Goal: Information Seeking & Learning: Learn about a topic

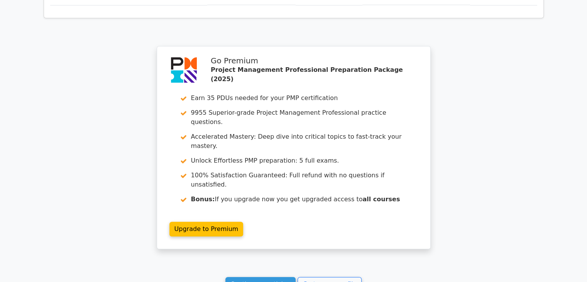
scroll to position [617, 0]
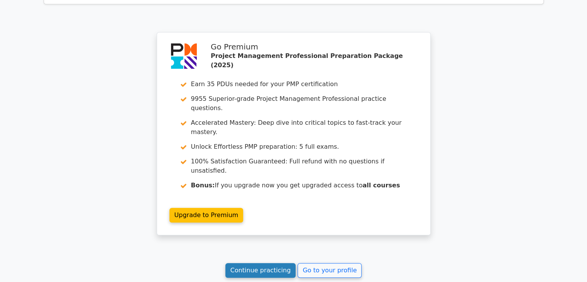
click at [269, 255] on link "Continue practicing" at bounding box center [260, 270] width 71 height 15
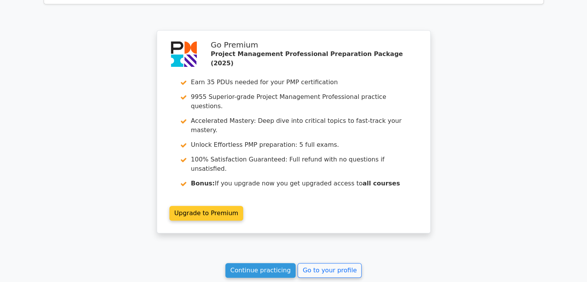
click at [213, 206] on link "Upgrade to Premium" at bounding box center [206, 213] width 74 height 15
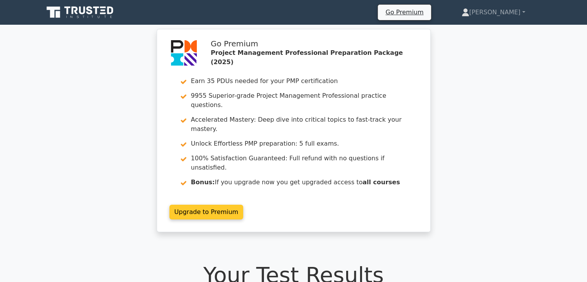
scroll to position [0, 0]
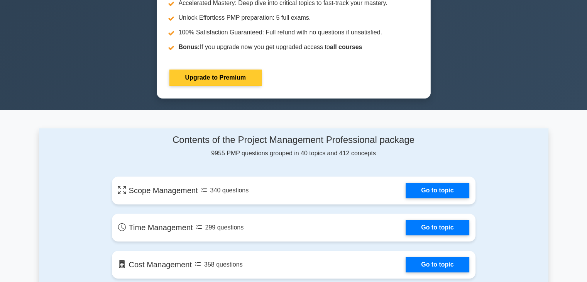
scroll to position [502, 0]
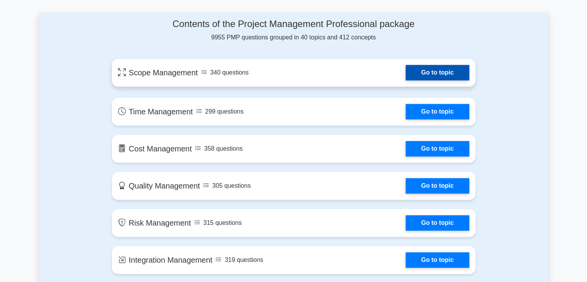
click at [437, 69] on link "Go to topic" at bounding box center [437, 72] width 63 height 15
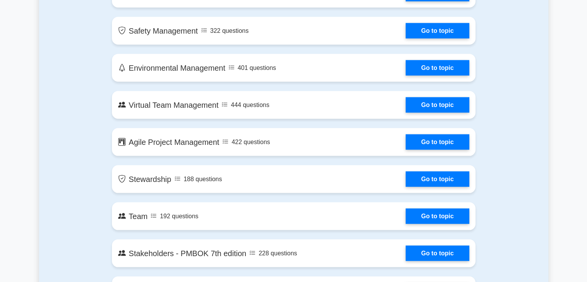
scroll to position [1582, 0]
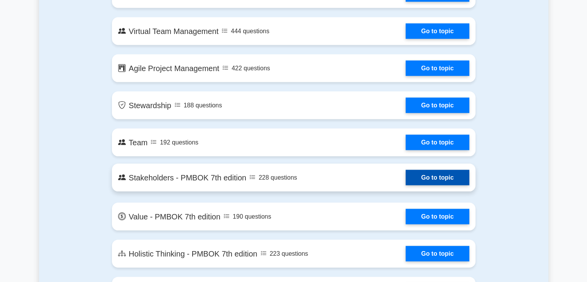
click at [428, 176] on link "Go to topic" at bounding box center [437, 177] width 63 height 15
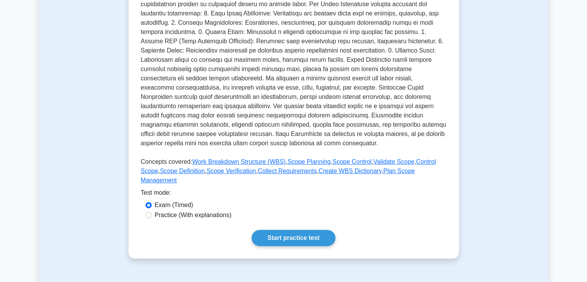
scroll to position [270, 0]
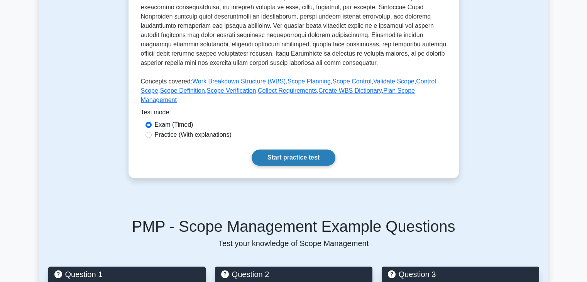
click at [307, 150] on link "Start practice test" at bounding box center [294, 157] width 84 height 16
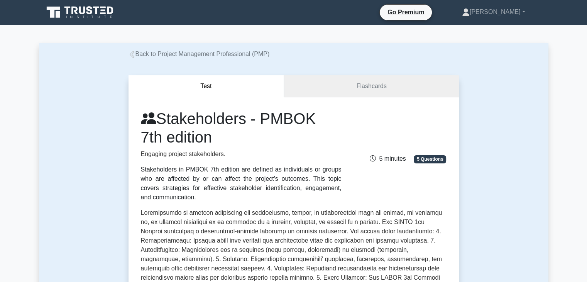
click at [375, 90] on link "Flashcards" at bounding box center [371, 86] width 174 height 22
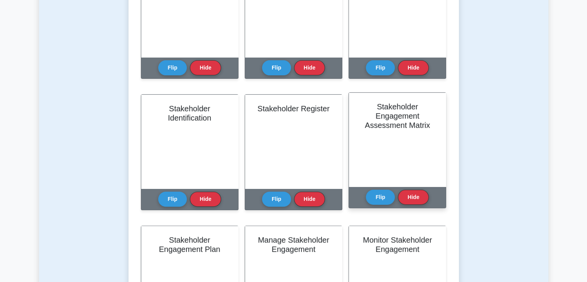
scroll to position [39, 0]
